Goal: Information Seeking & Learning: Learn about a topic

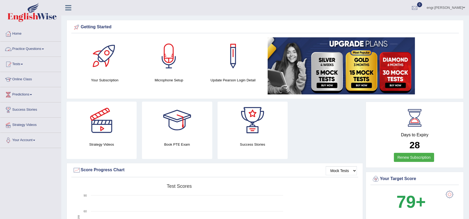
click at [53, 47] on link "Practice Questions" at bounding box center [30, 48] width 61 height 13
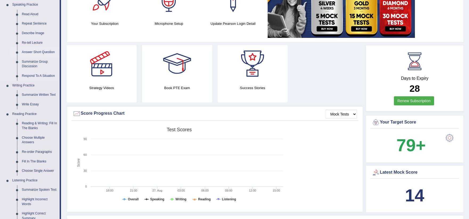
scroll to position [57, 0]
click at [31, 83] on link "Writing Practice" at bounding box center [35, 86] width 50 height 10
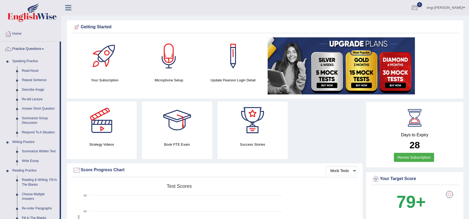
click at [419, 5] on div at bounding box center [415, 8] width 8 height 8
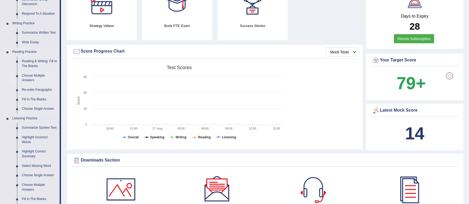
scroll to position [118, 0]
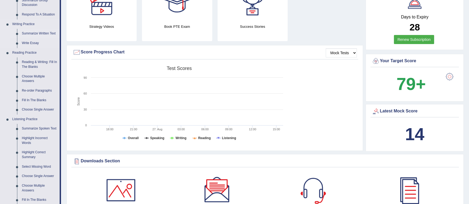
click at [36, 35] on link "Summarize Written Text" at bounding box center [39, 34] width 40 height 10
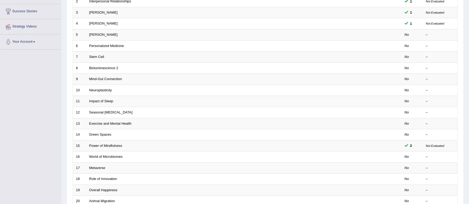
scroll to position [99, 0]
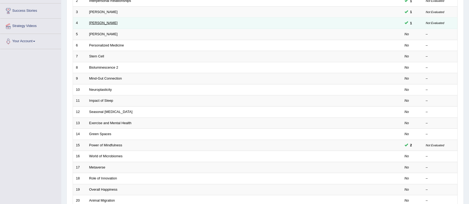
click at [103, 24] on link "Jonas Salk" at bounding box center [103, 23] width 29 height 4
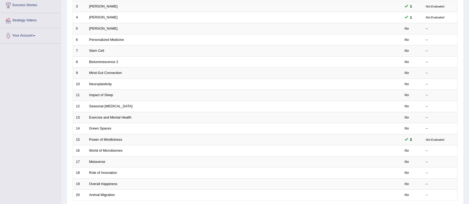
scroll to position [105, 0]
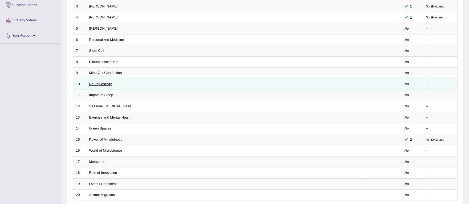
click at [105, 82] on link "Neuroplasticity" at bounding box center [100, 84] width 23 height 4
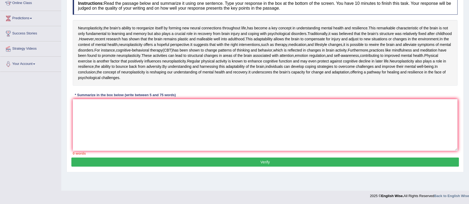
scroll to position [81, 0]
click at [107, 149] on textarea at bounding box center [265, 125] width 385 height 52
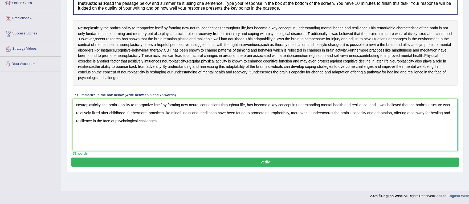
scroll to position [111, 0]
type textarea "Neuroplasticity, the brain's ability to reorganize itself by forming new neural…"
click at [230, 166] on button "Verify" at bounding box center [265, 161] width 388 height 9
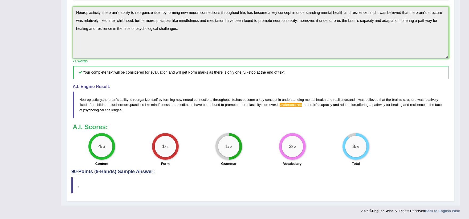
scroll to position [199, 0]
click at [142, 118] on blockquote "Neuroplasticity , the brain ' s ability to reorganize itself by forming new neu…" at bounding box center [261, 104] width 376 height 26
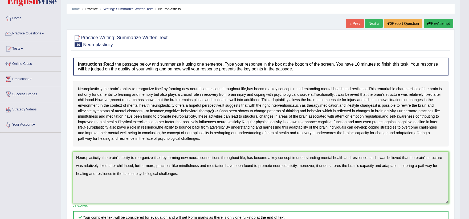
scroll to position [0, 0]
